Goal: Find specific page/section: Find specific page/section

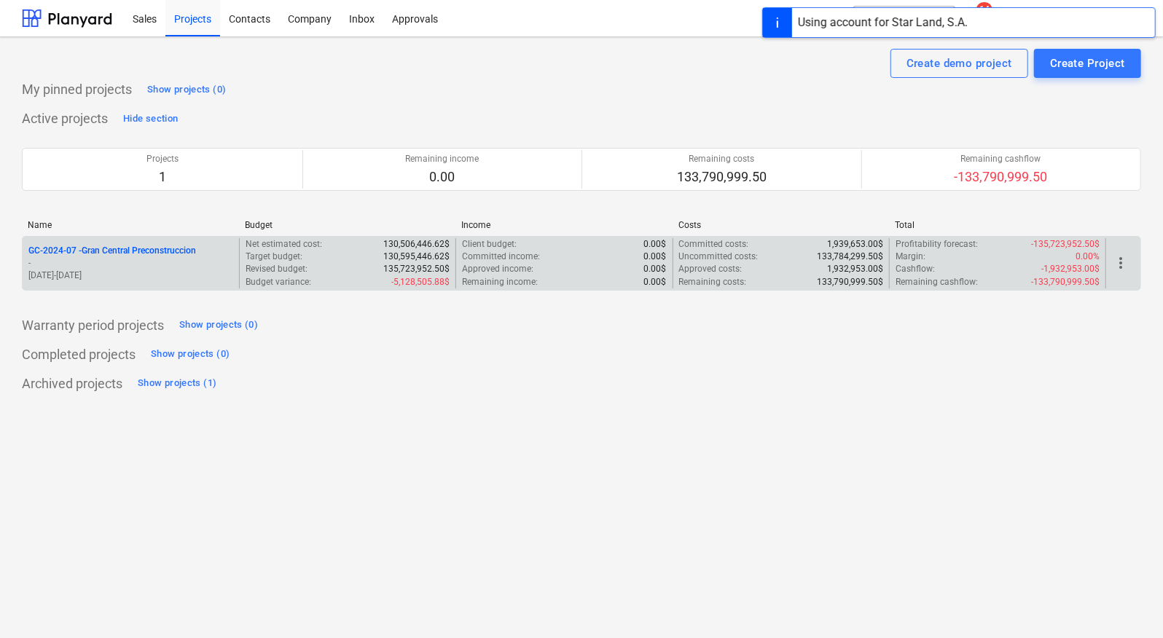
click at [124, 248] on p "GC-2024-07 - Gran Central Preconstruccion" at bounding box center [112, 251] width 168 height 12
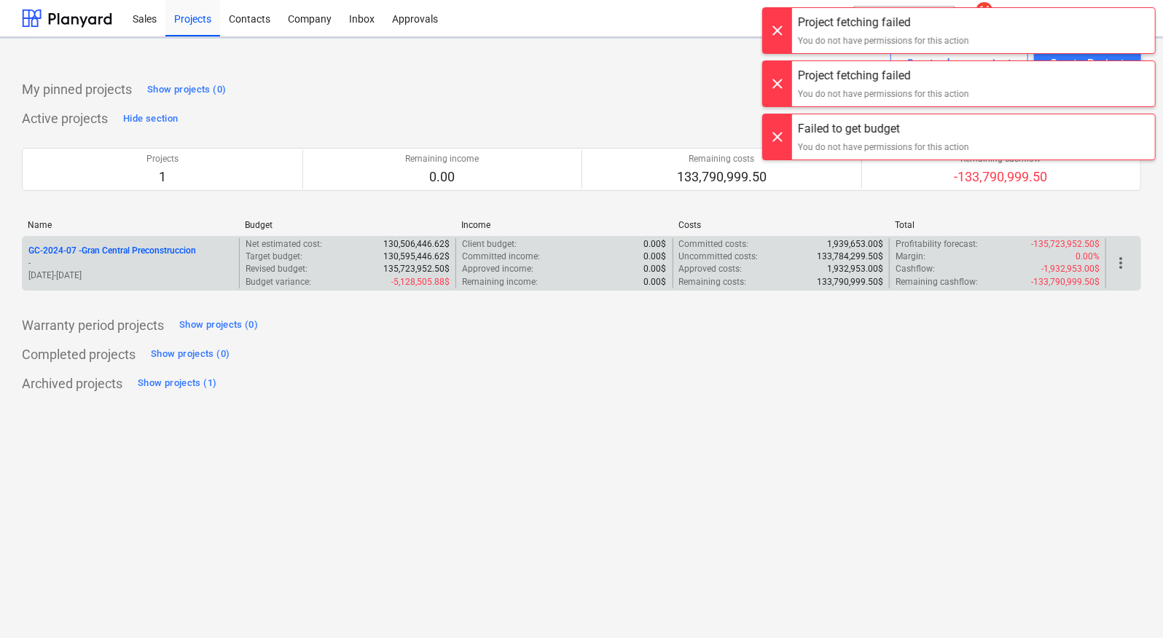
click at [188, 242] on div "GC-2024-07 - Gran Central Preconstruccion - [DATE] - [DATE]" at bounding box center [131, 263] width 216 height 50
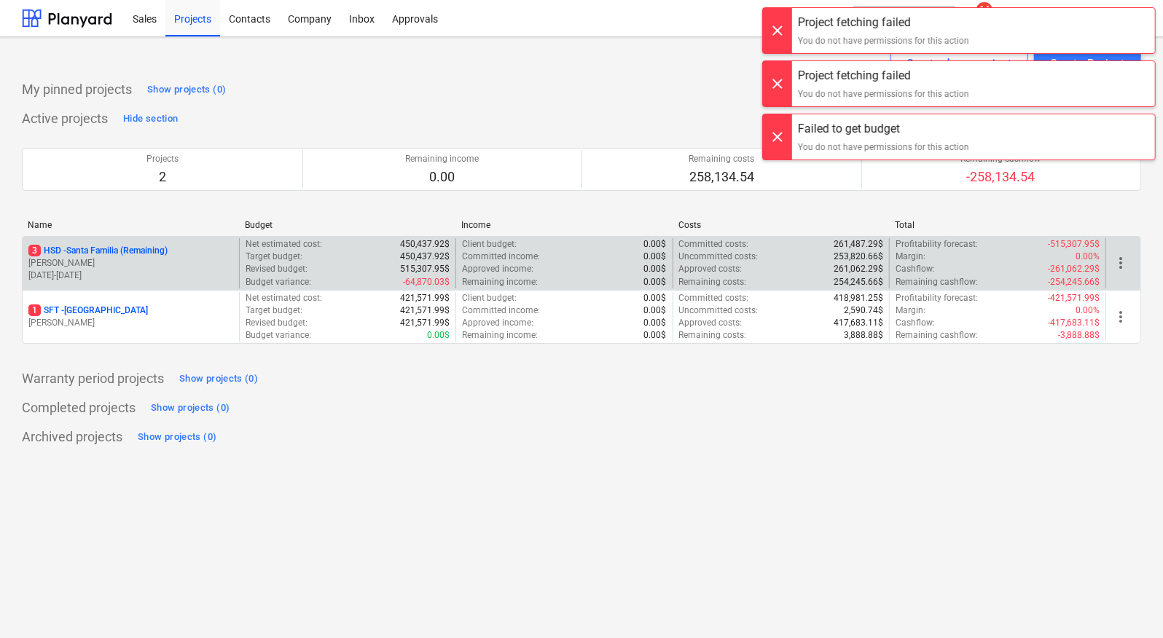
click at [788, 37] on div at bounding box center [777, 30] width 29 height 45
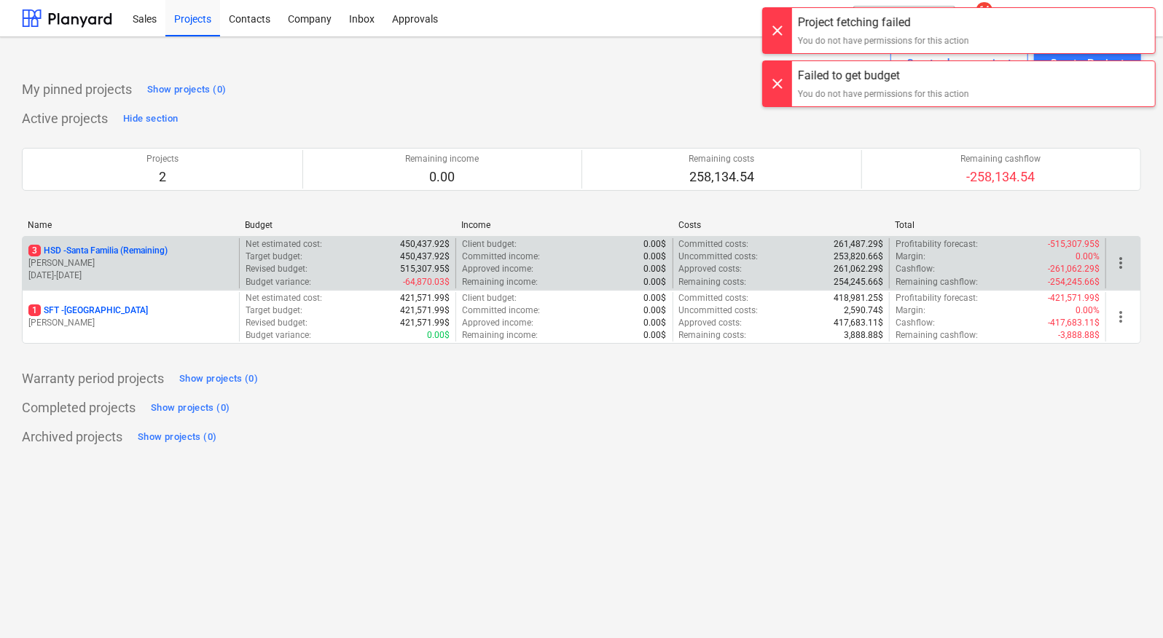
click at [783, 34] on div at bounding box center [777, 30] width 29 height 45
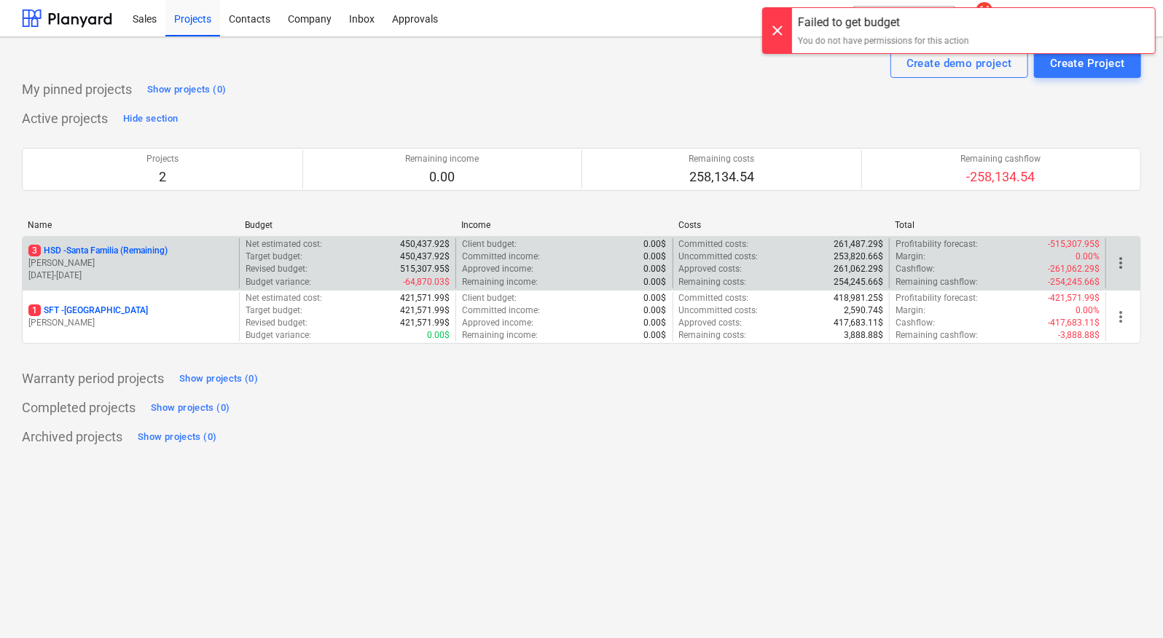
click at [783, 31] on div at bounding box center [777, 30] width 29 height 45
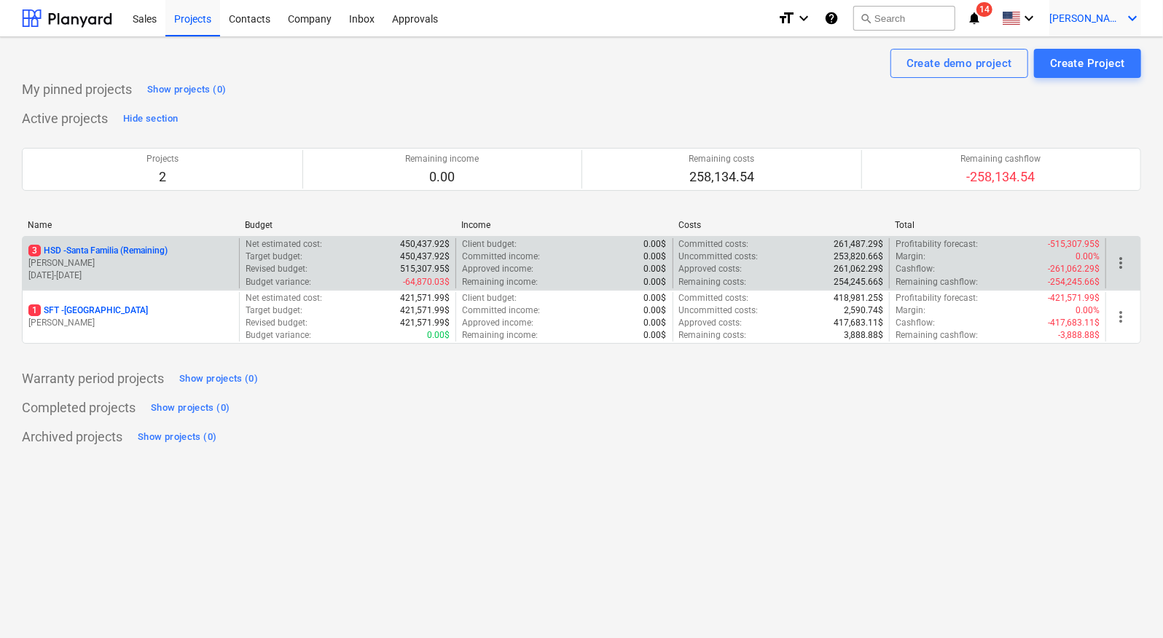
click at [1111, 22] on span "[PERSON_NAME]" at bounding box center [1085, 18] width 73 height 12
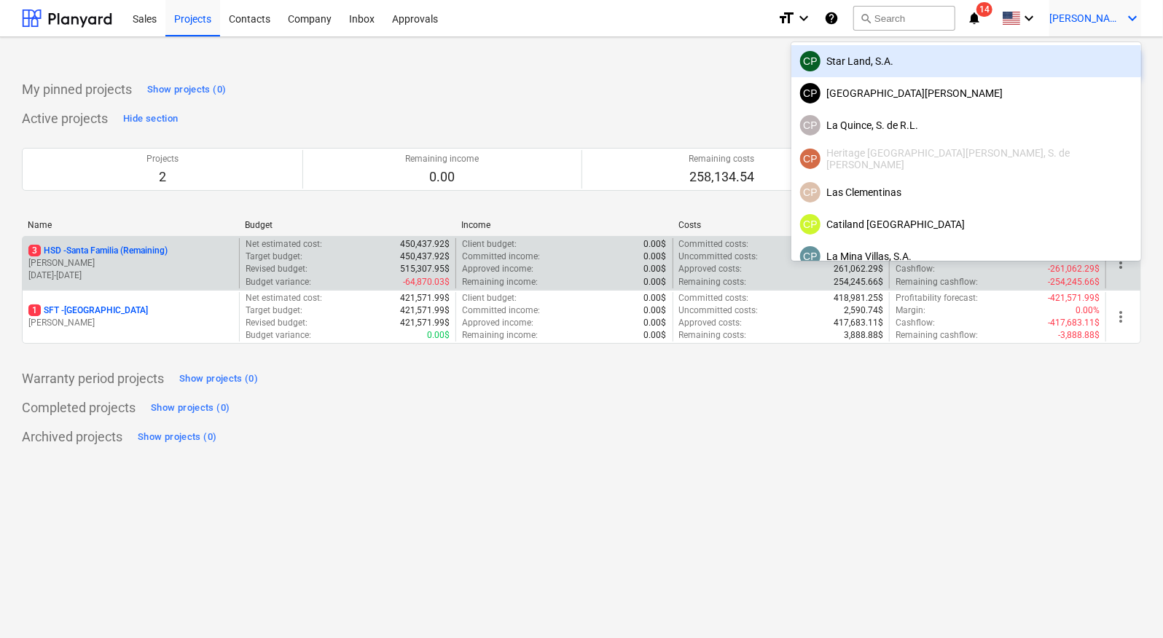
click at [997, 60] on div "CP Star Land, S.A." at bounding box center [966, 61] width 332 height 20
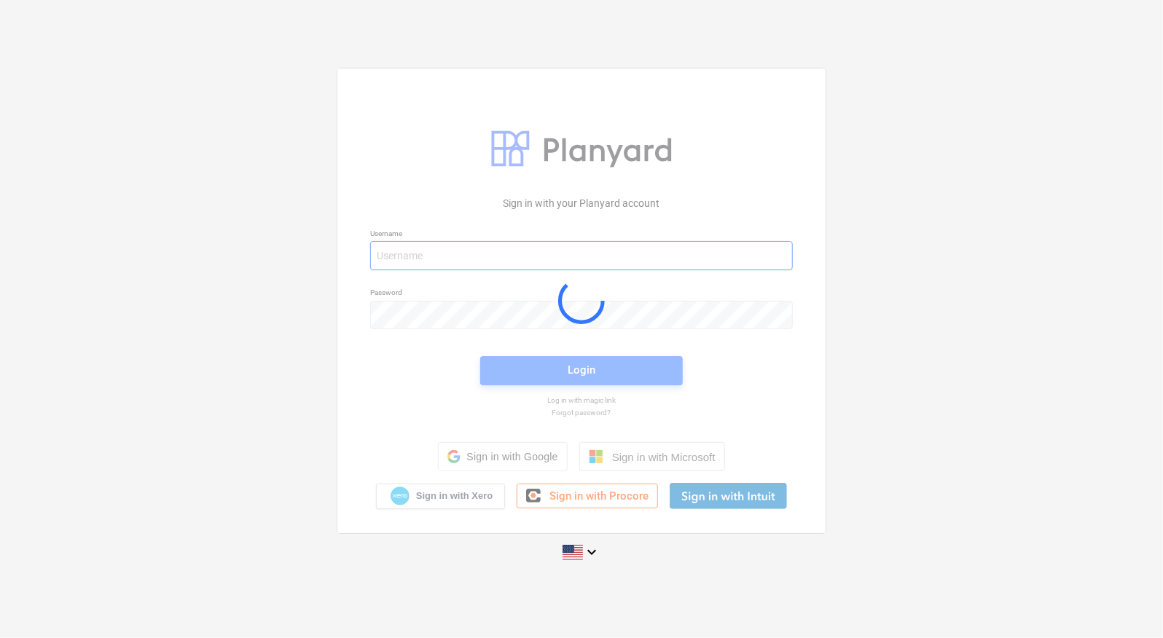
type input "[PERSON_NAME][EMAIL_ADDRESS][DOMAIN_NAME]"
